Goal: Information Seeking & Learning: Learn about a topic

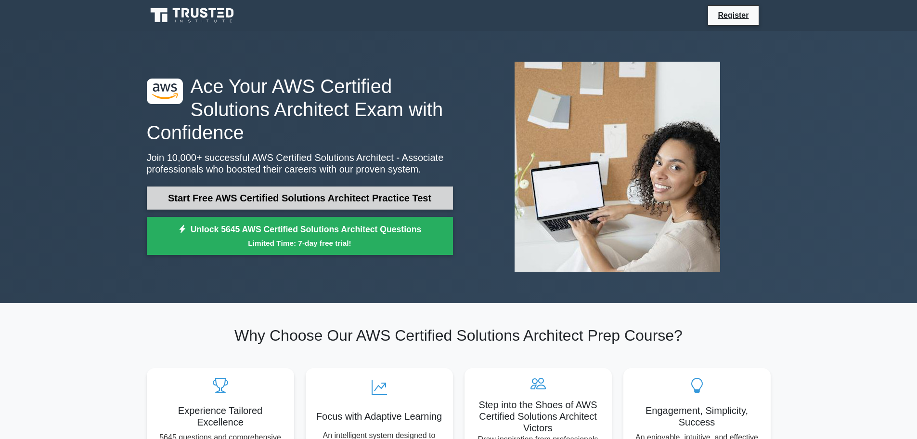
click at [179, 192] on link "Start Free AWS Certified Solutions Architect Practice Test" at bounding box center [300, 197] width 306 height 23
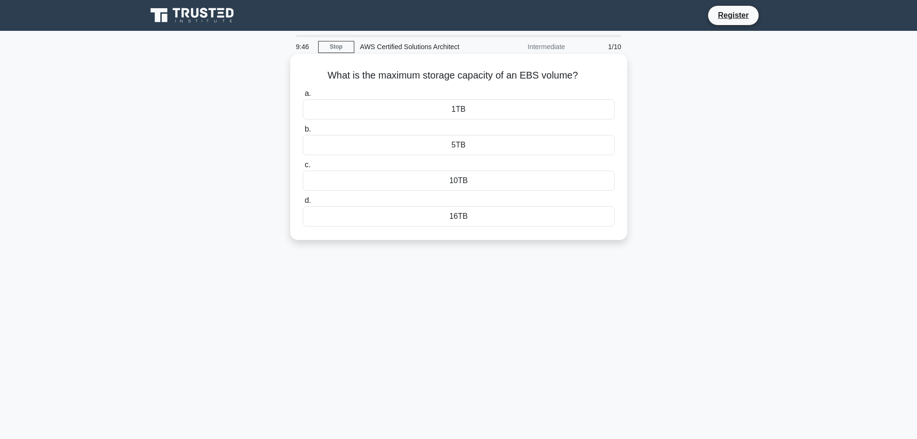
click at [371, 79] on h5 "What is the maximum storage capacity of an EBS volume? .spinner_0XTQ{transform-…" at bounding box center [459, 75] width 314 height 13
copy div "What is the maximum storage capacity of an EBS volume? .spinner_0XTQ{transform-…"
click at [505, 216] on div "16TB" at bounding box center [459, 216] width 312 height 20
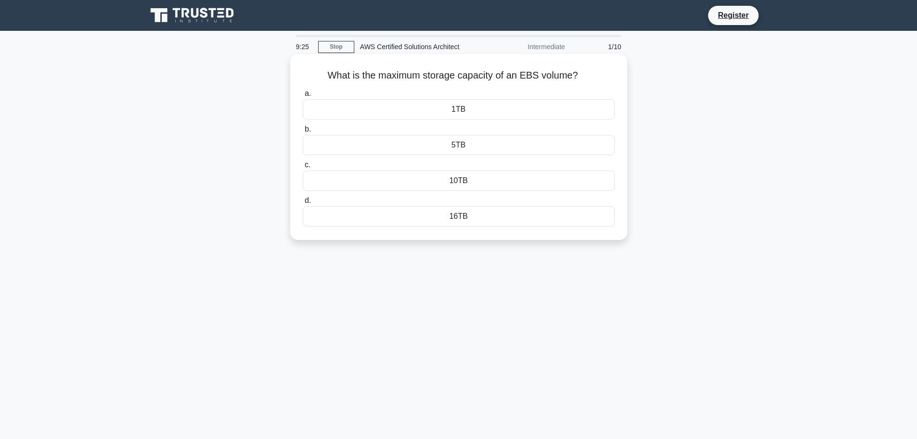
click at [303, 204] on input "d. 16TB" at bounding box center [303, 200] width 0 height 6
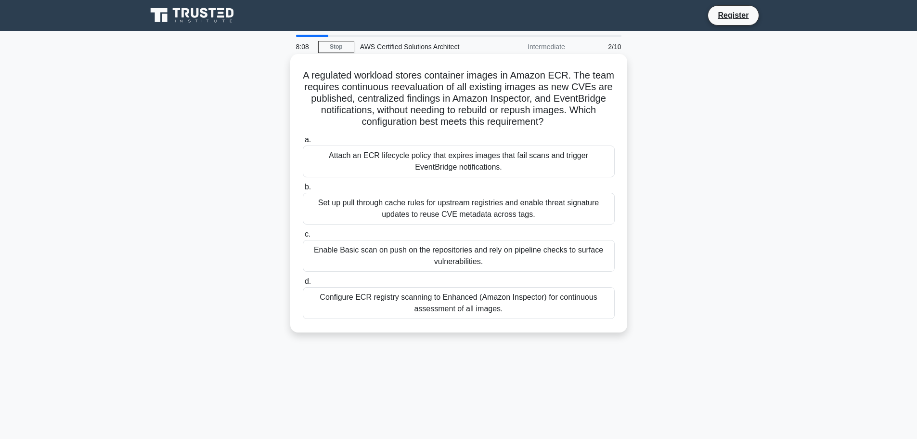
click at [539, 154] on div "Attach an ECR lifecycle policy that expires images that fail scans and trigger …" at bounding box center [459, 161] width 312 height 32
click at [303, 143] on input "a. Attach an ECR lifecycle policy that expires images that fail scans and trigg…" at bounding box center [303, 140] width 0 height 6
